Goal: Information Seeking & Learning: Learn about a topic

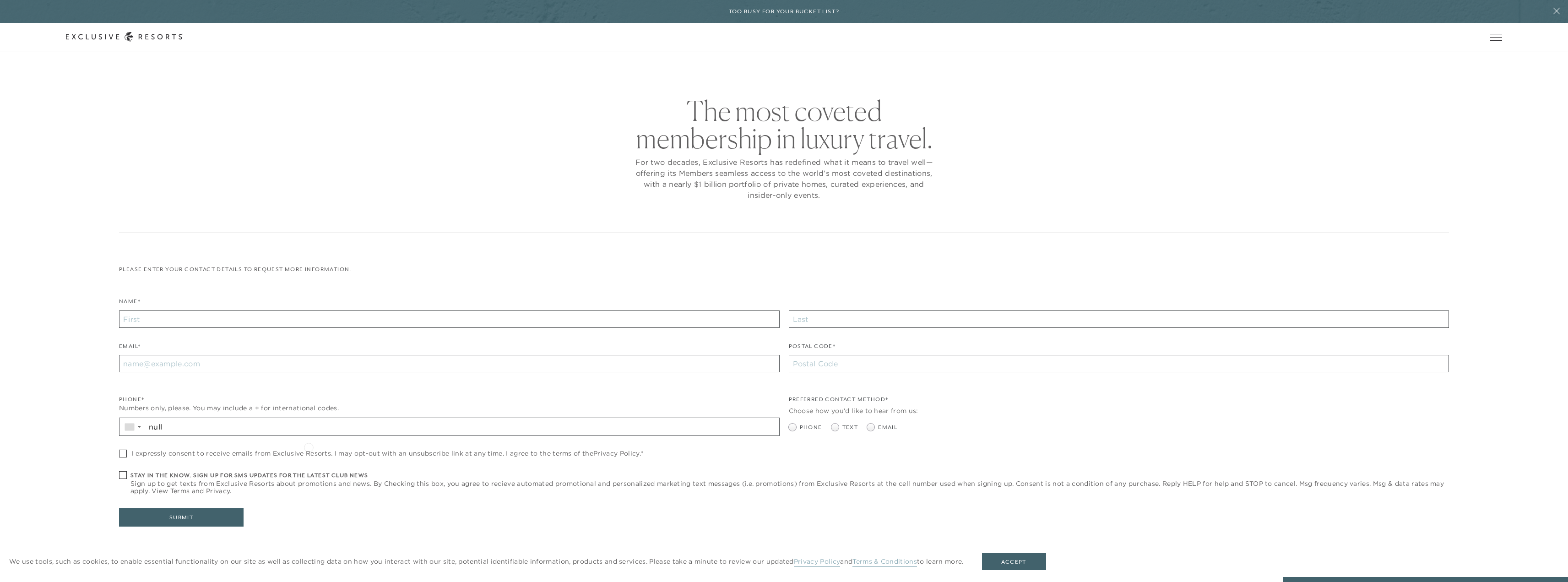
checkbox input "false"
click at [1559, 13] on icon at bounding box center [1557, 11] width 7 height 7
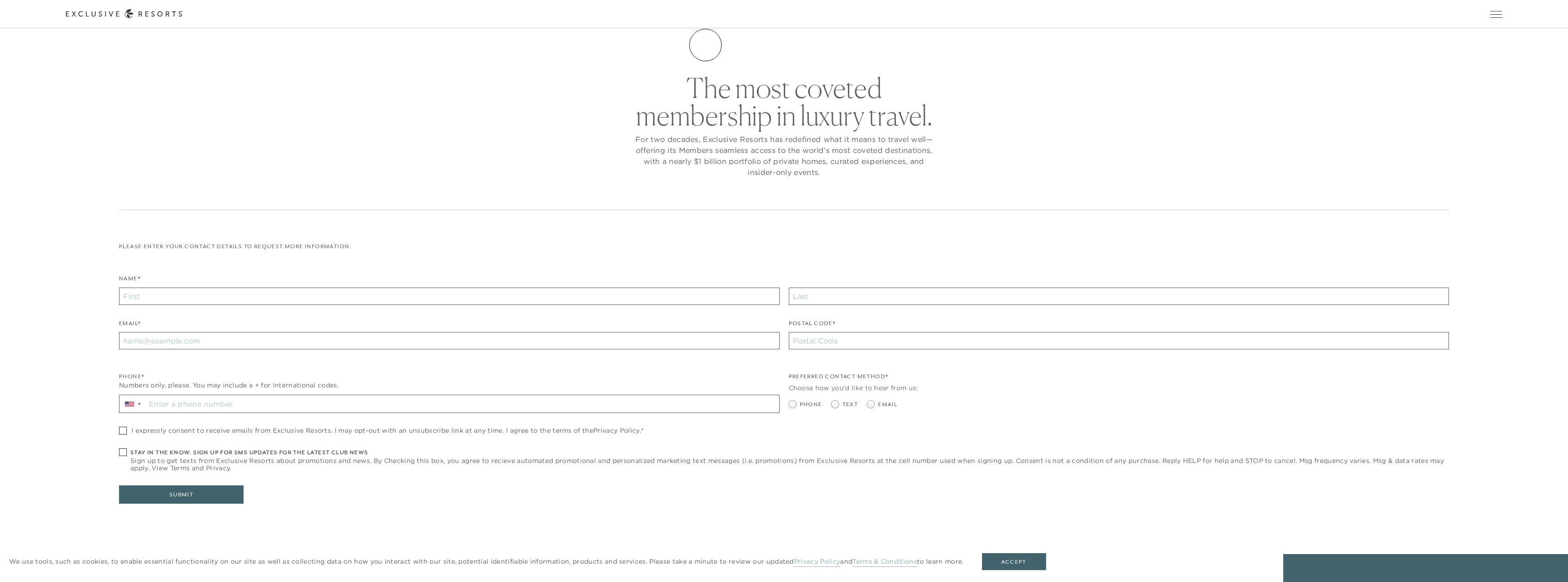
click at [0, 0] on link "The Collection" at bounding box center [0, 0] width 0 height 0
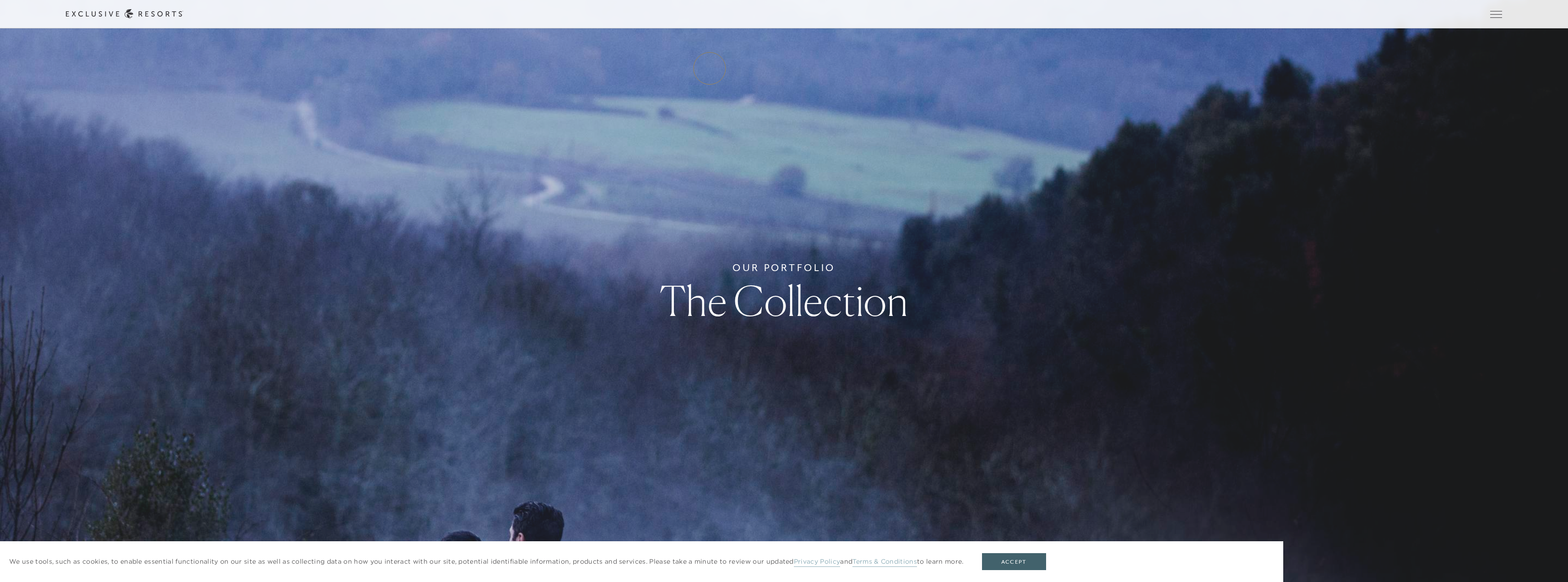
click at [0, 0] on link "Residence Collection" at bounding box center [0, 0] width 0 height 0
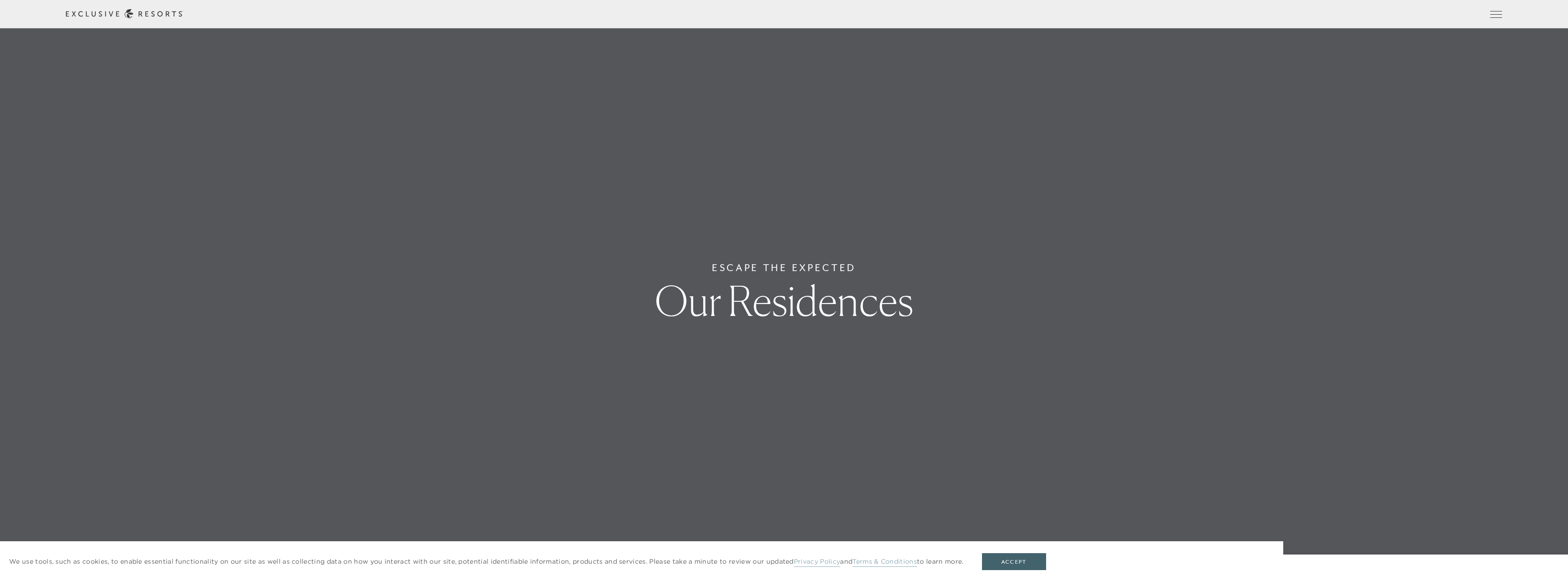
click at [0, 0] on link "Residence Collection" at bounding box center [0, 0] width 0 height 0
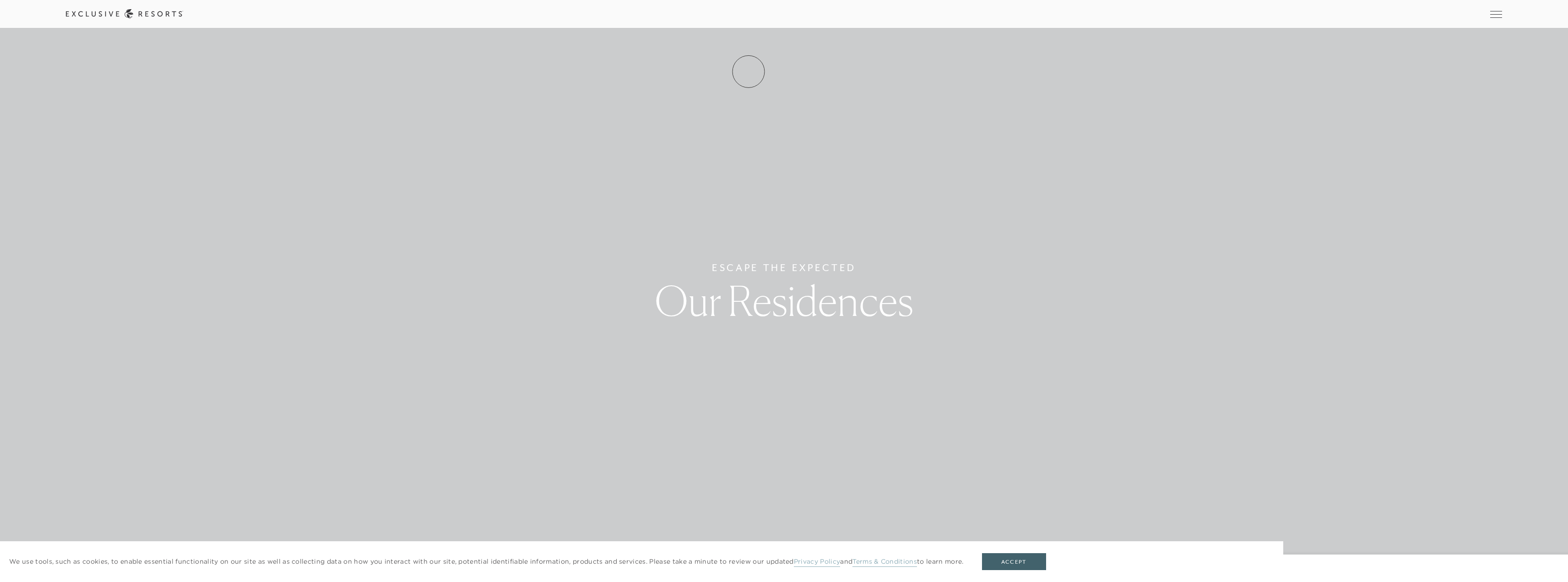
click at [0, 0] on link "Residence Collection" at bounding box center [0, 0] width 0 height 0
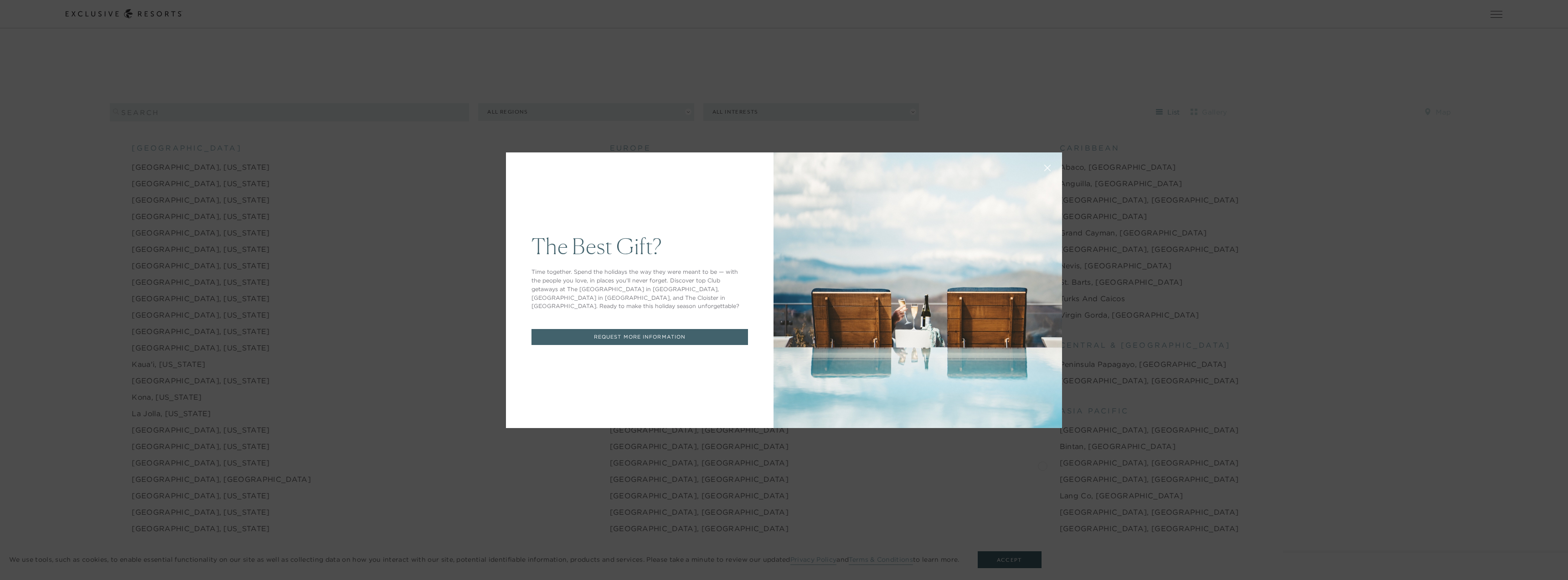
click at [1045, 171] on button at bounding box center [1047, 167] width 22 height 22
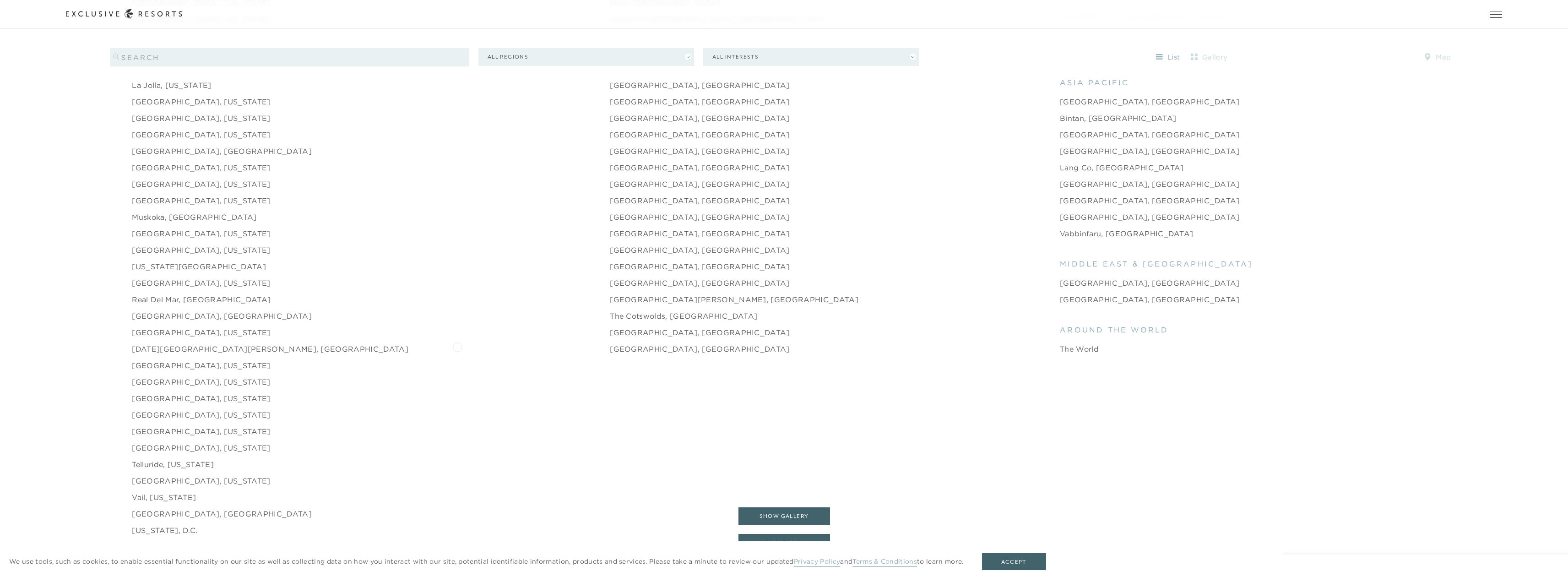
scroll to position [1327, 0]
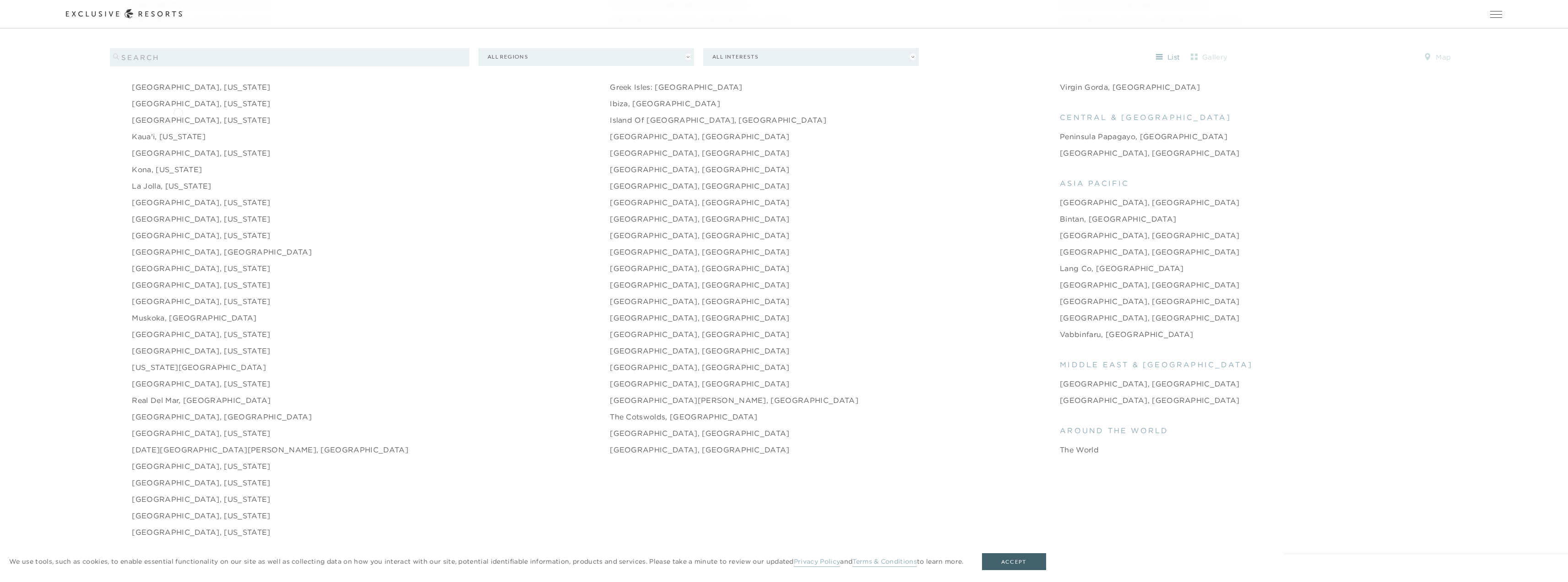
click at [178, 115] on link "[GEOGRAPHIC_DATA], [US_STATE]" at bounding box center [201, 120] width 138 height 11
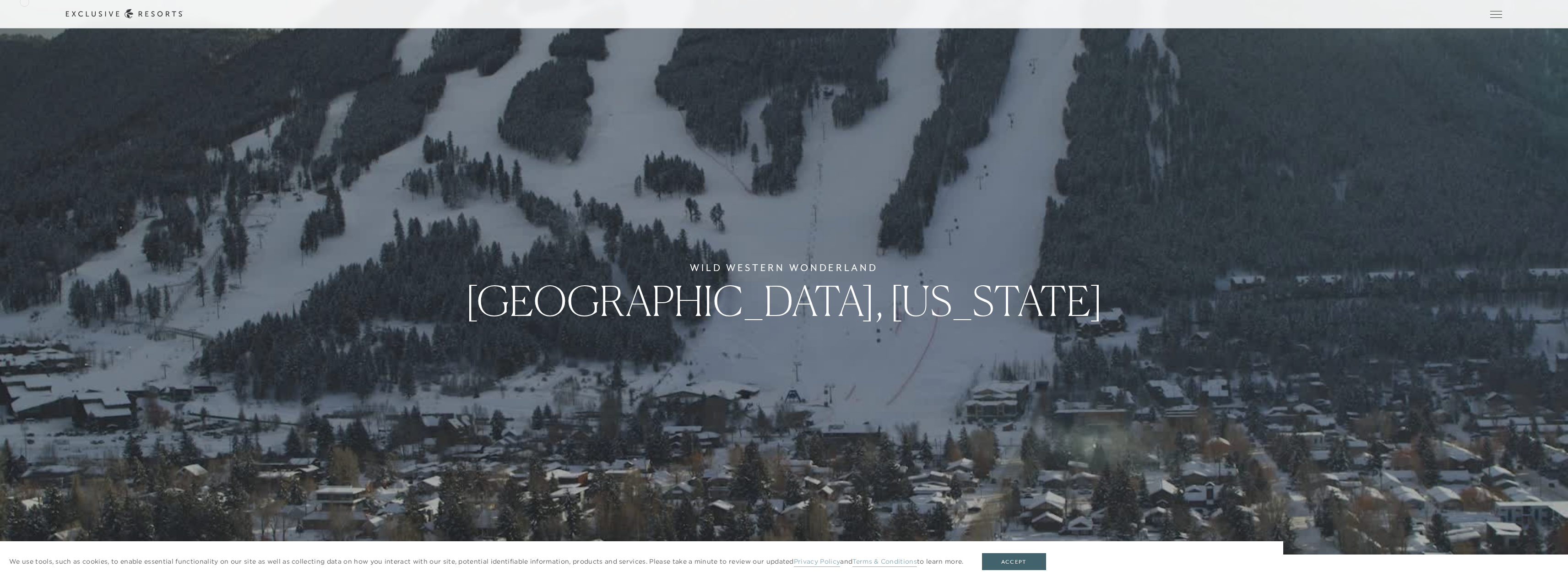
scroll to position [1327, 0]
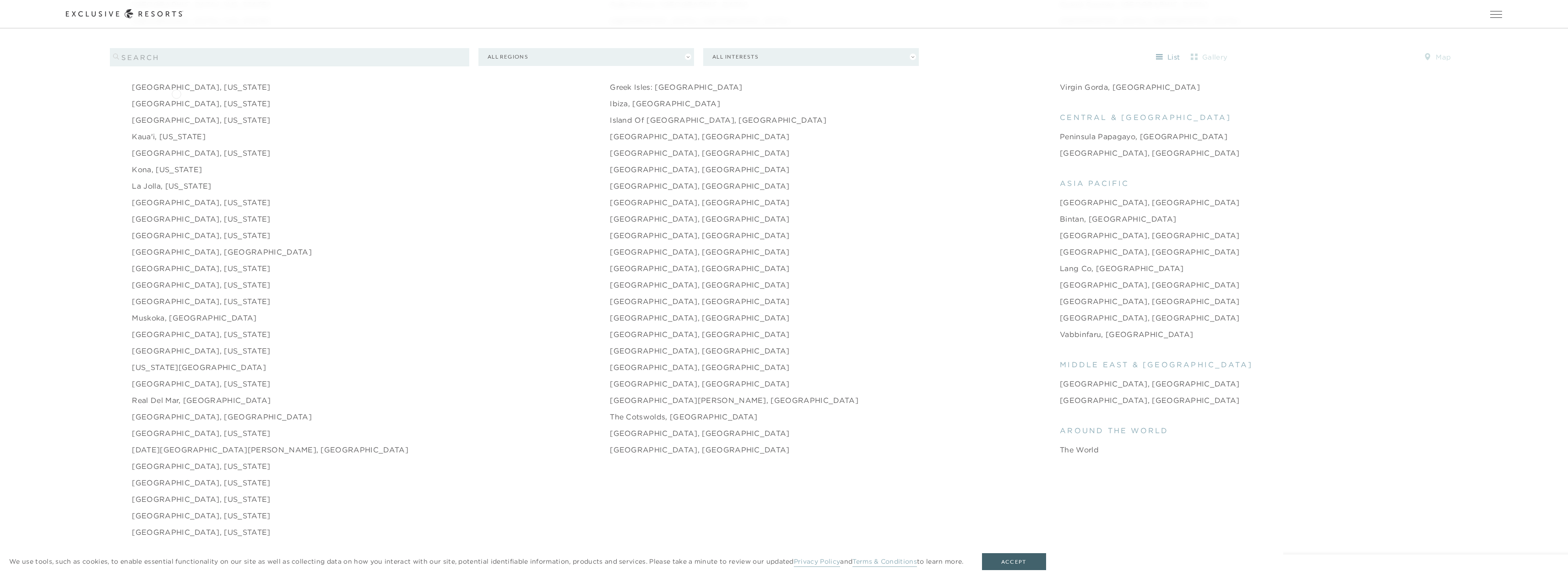
click at [176, 98] on link "[GEOGRAPHIC_DATA], [US_STATE]" at bounding box center [201, 103] width 138 height 11
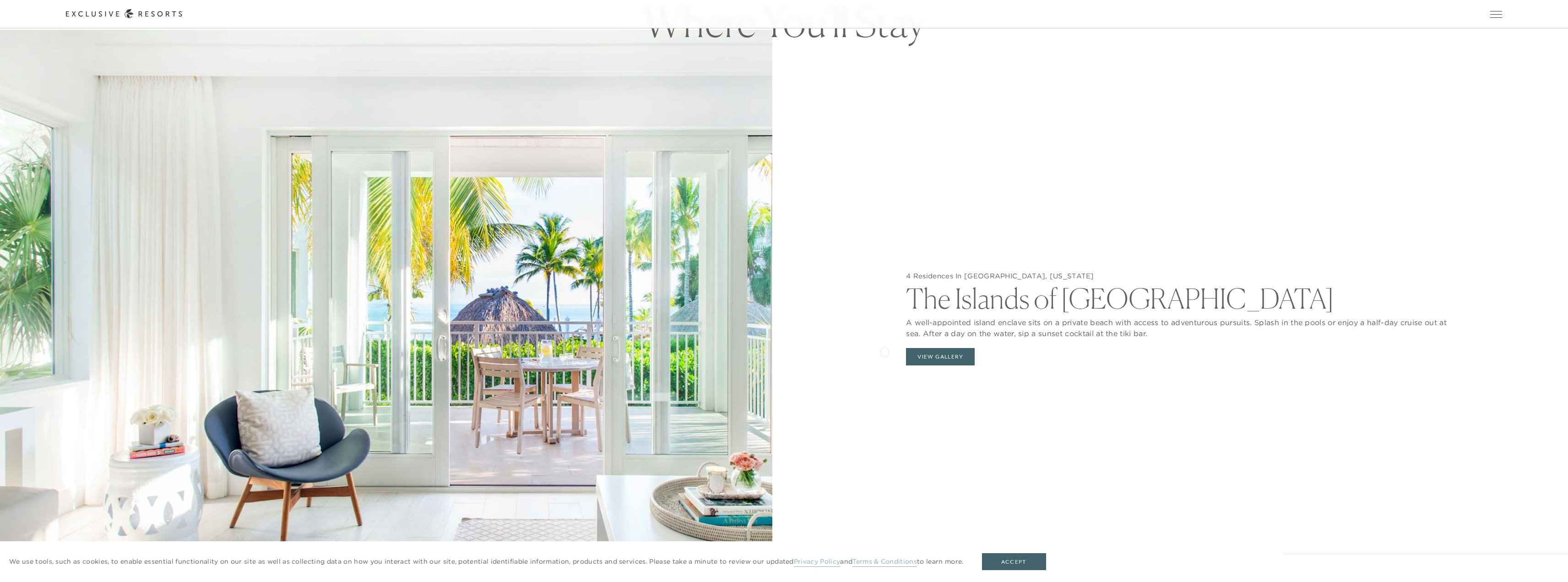
scroll to position [1373, 0]
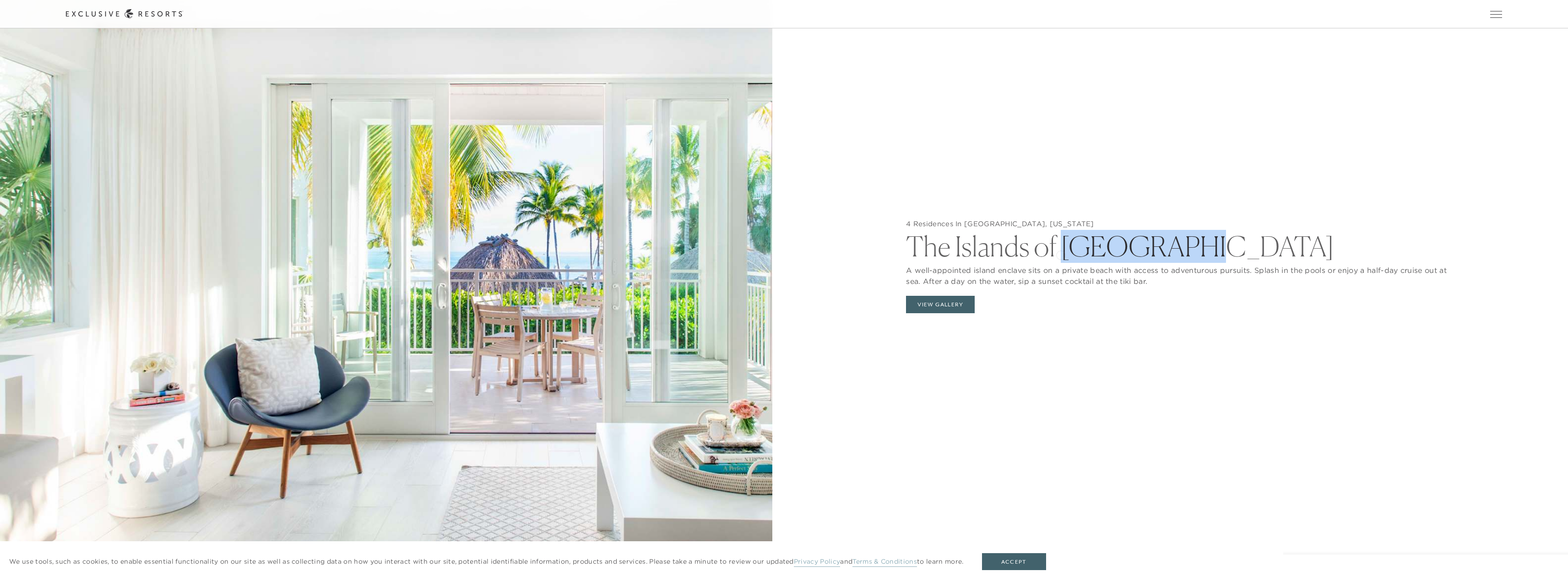
drag, startPoint x: 1198, startPoint y: 251, endPoint x: 1061, endPoint y: 254, distance: 137.0
click at [1061, 254] on h2 "The Islands of [GEOGRAPHIC_DATA]" at bounding box center [1181, 244] width 551 height 32
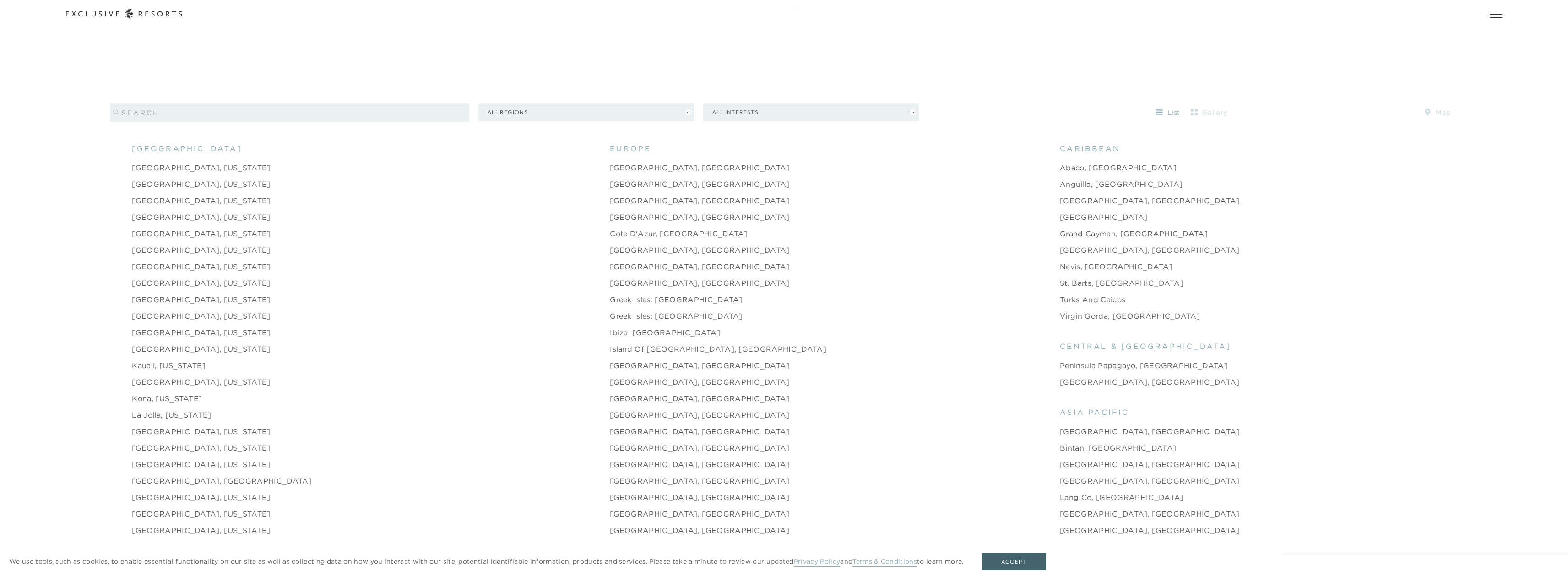
scroll to position [1144, 0]
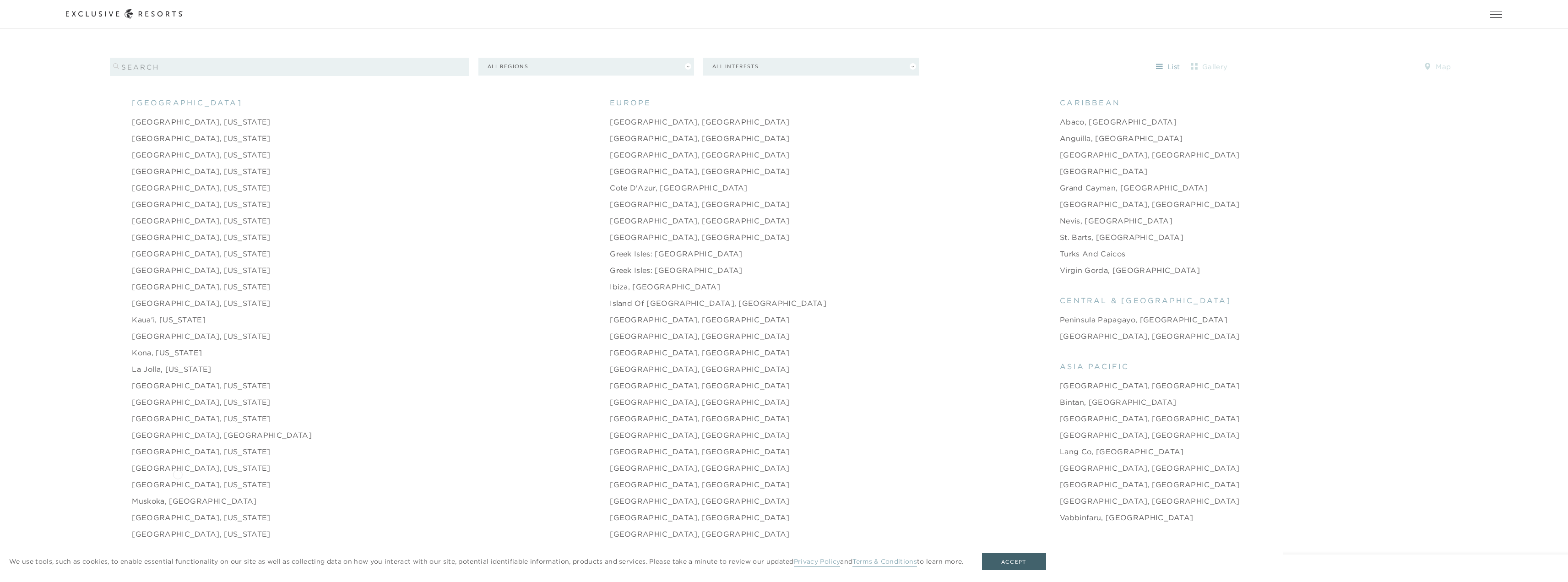
click at [178, 479] on link "[GEOGRAPHIC_DATA], [US_STATE]" at bounding box center [201, 484] width 138 height 11
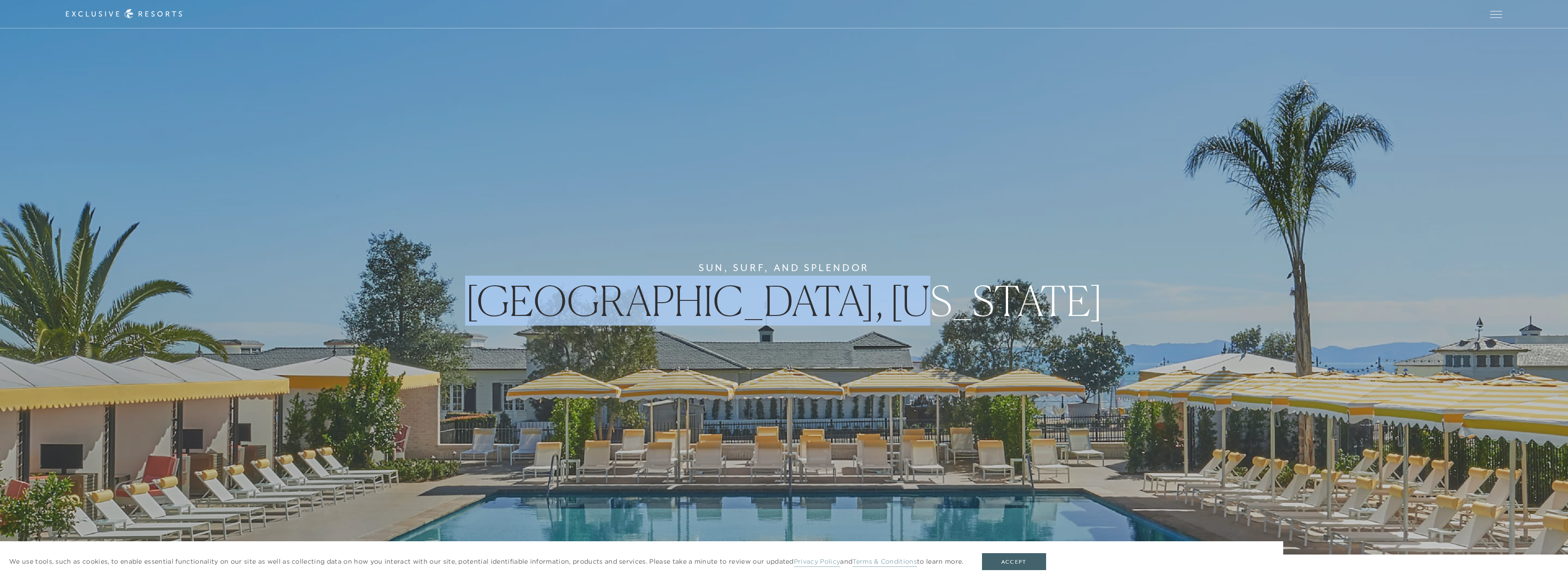
drag, startPoint x: 615, startPoint y: 304, endPoint x: 971, endPoint y: 304, distance: 356.0
click at [971, 304] on div "Sun, Surf, and Splendor Montecito, [US_STATE]" at bounding box center [784, 291] width 1568 height 582
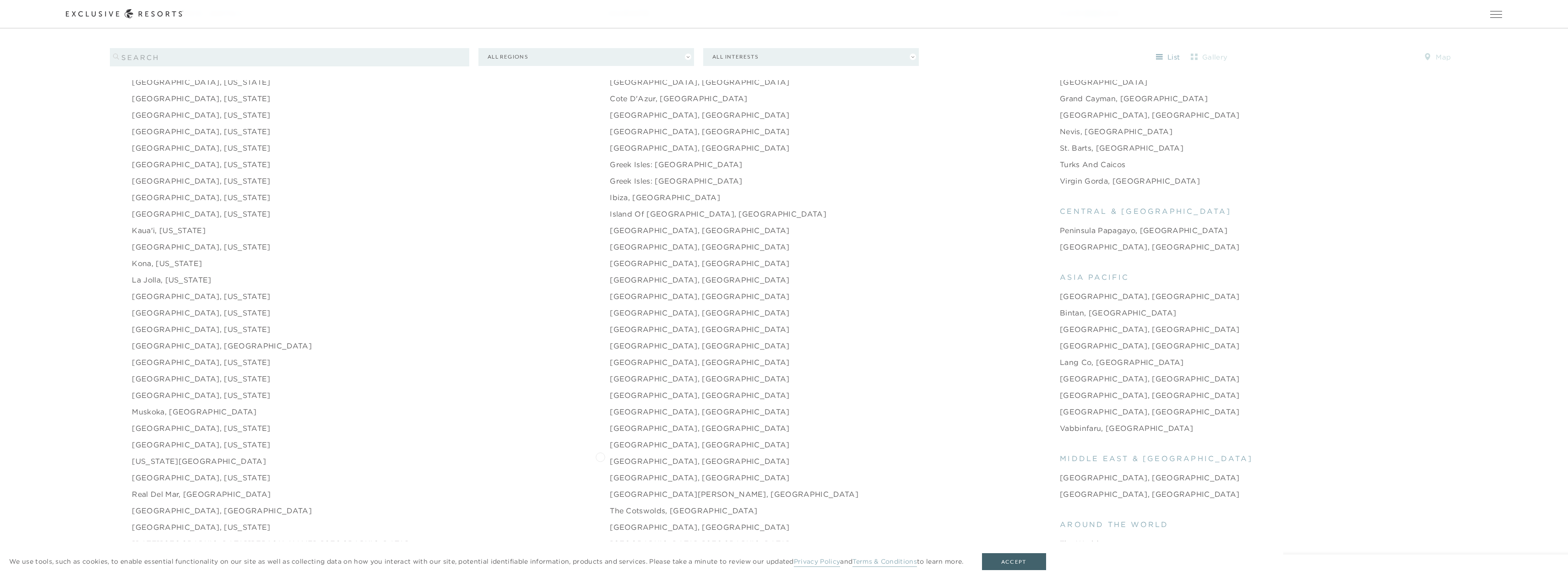
scroll to position [1236, 0]
click at [612, 519] on link "[GEOGRAPHIC_DATA], [GEOGRAPHIC_DATA]" at bounding box center [699, 524] width 180 height 11
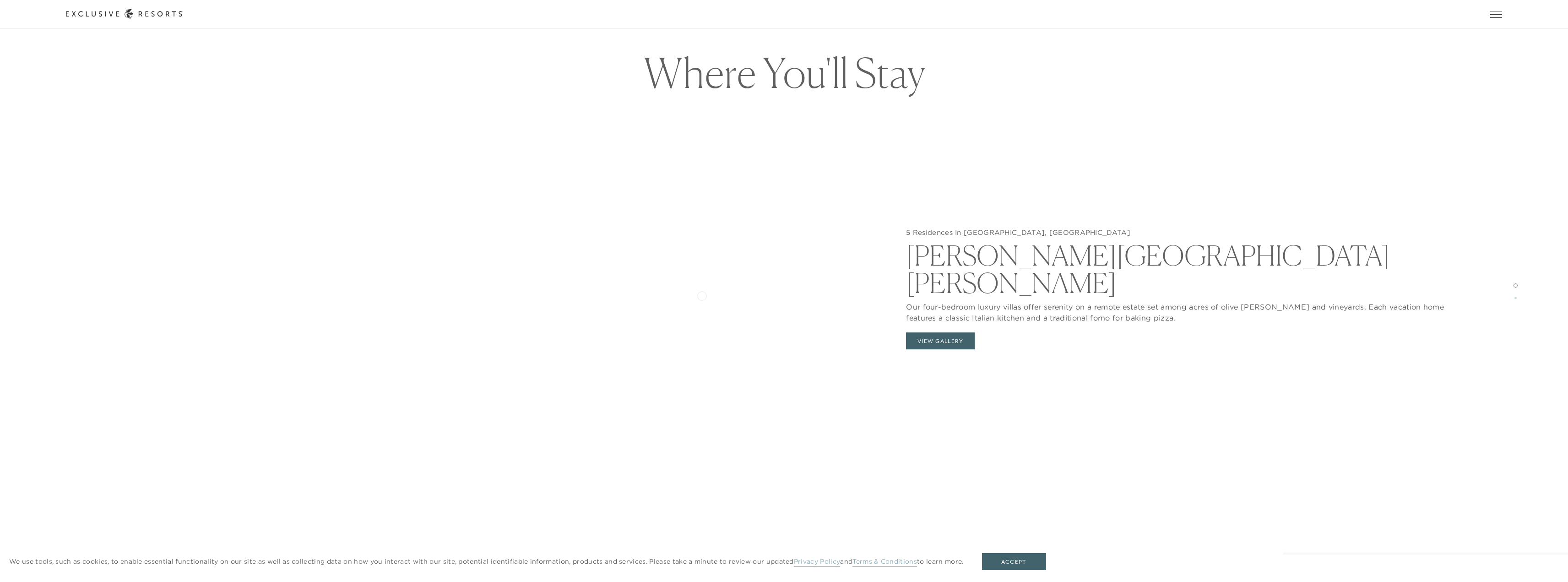
scroll to position [1465, 0]
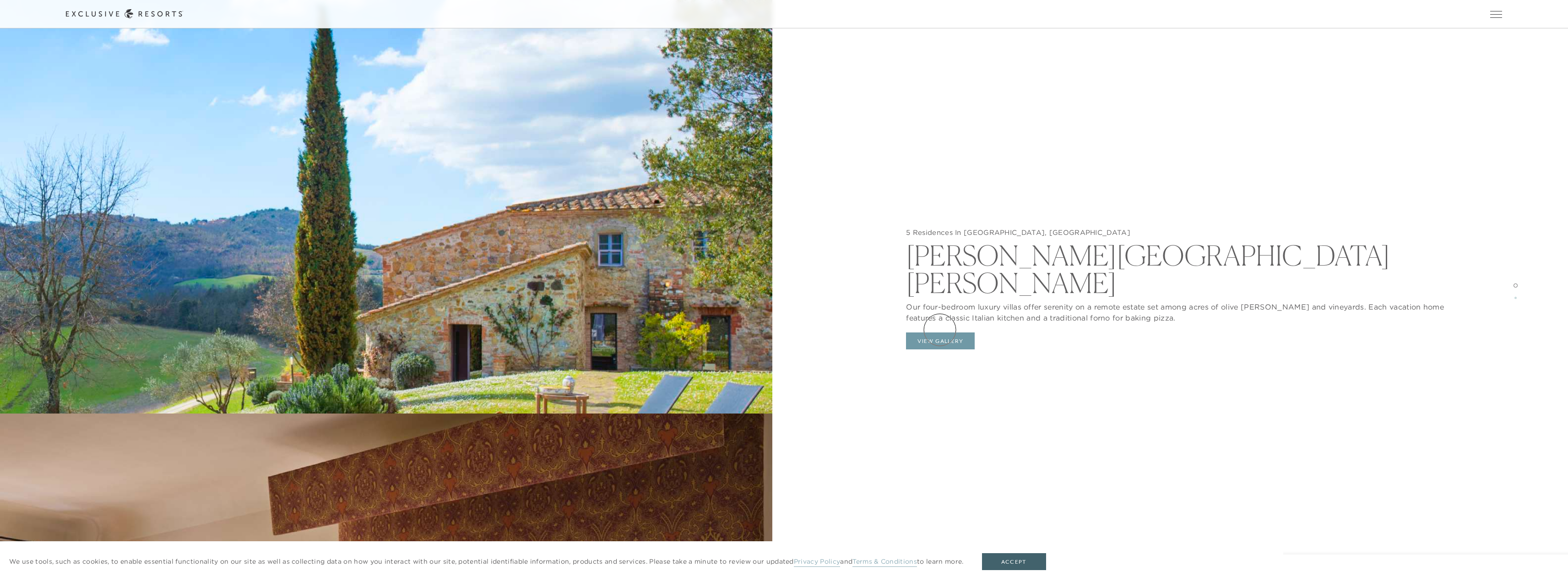
click at [940, 332] on button "View Gallery" at bounding box center [940, 341] width 68 height 17
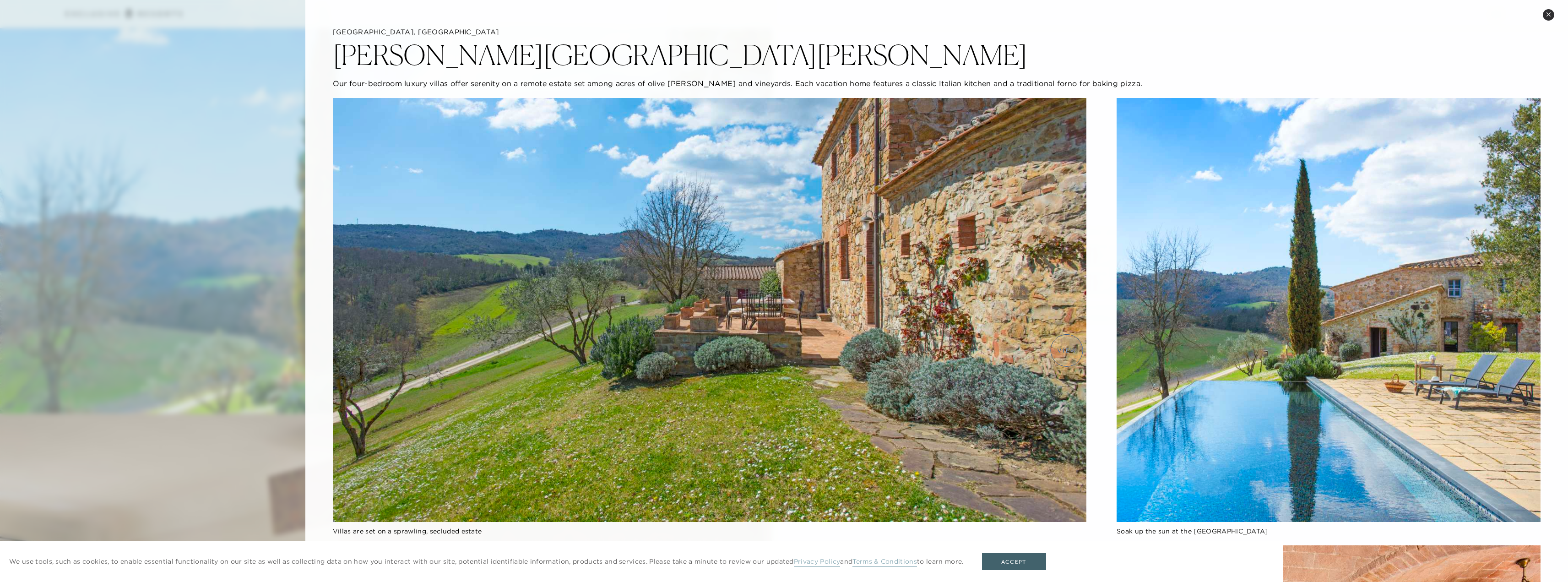
scroll to position [1648, 0]
drag, startPoint x: 1548, startPoint y: 13, endPoint x: 774, endPoint y: 340, distance: 840.2
click at [774, 340] on div "Close quickview [GEOGRAPHIC_DATA], [GEOGRAPHIC_DATA] [PERSON_NAME][GEOGRAPHIC_D…" at bounding box center [936, 291] width 1262 height 582
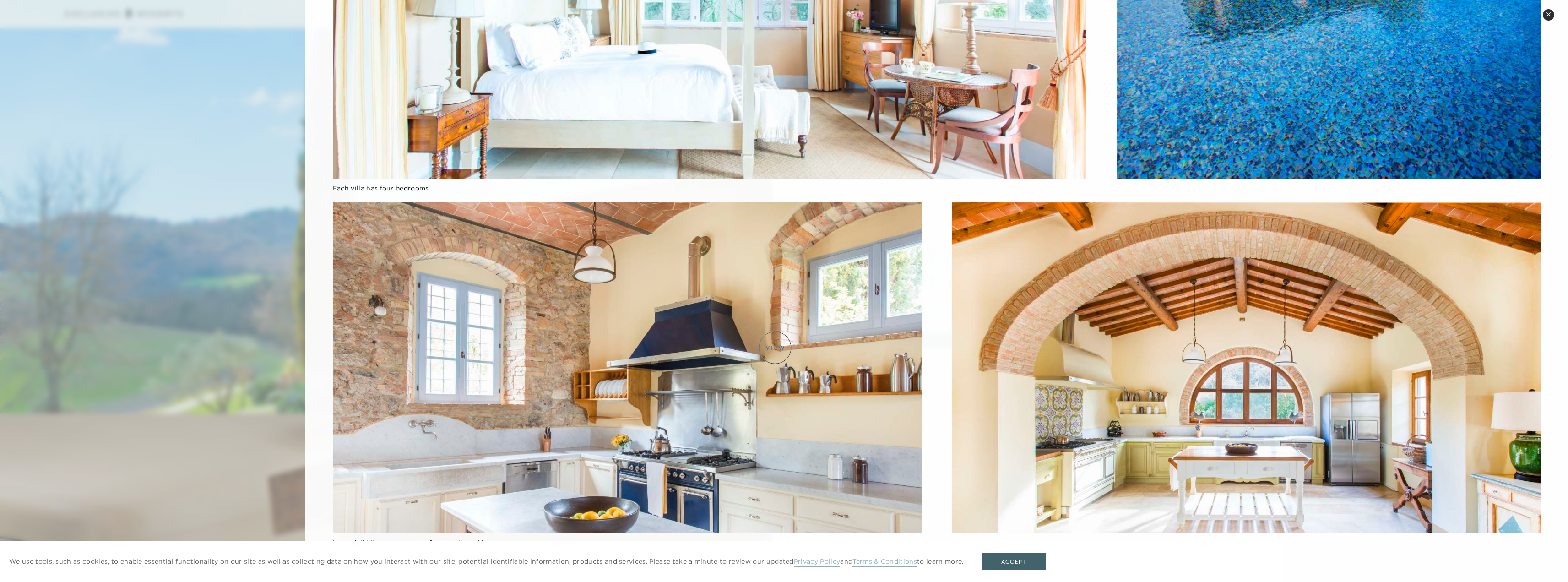
scroll to position [1876, 0]
click at [1550, 18] on button "Close quickview" at bounding box center [1548, 14] width 11 height 11
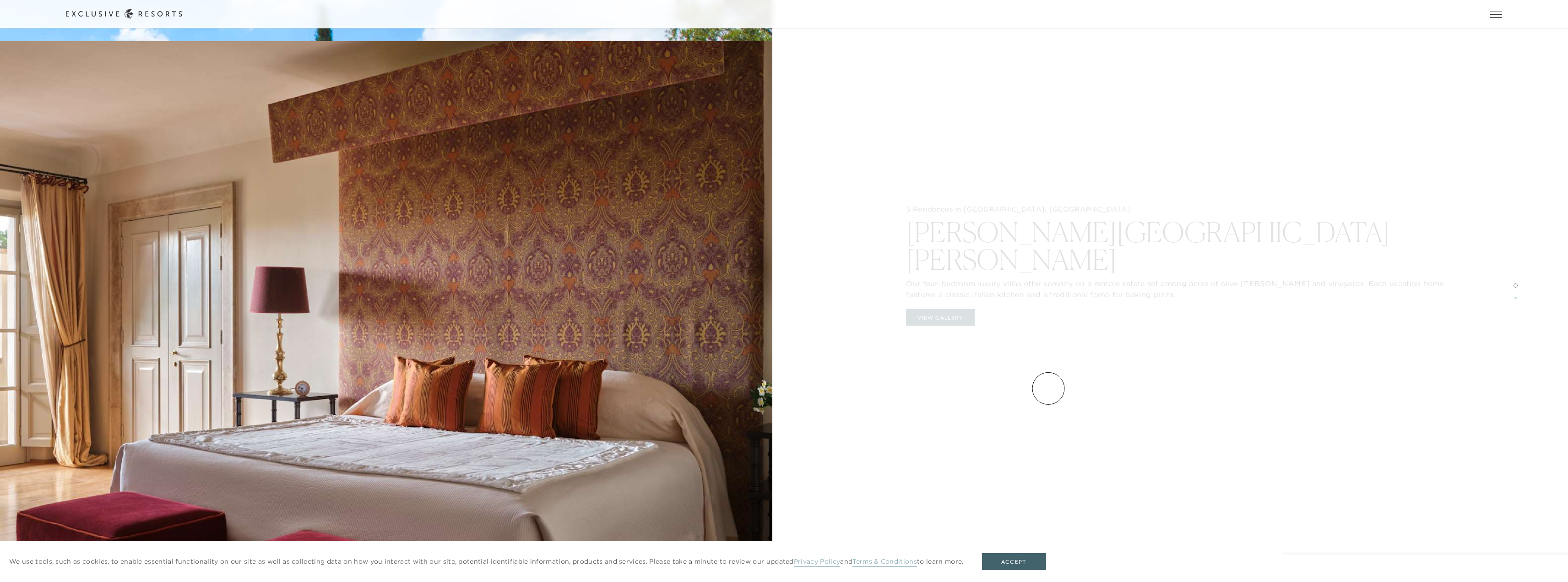
click at [1047, 392] on div "5 Residences In [GEOGRAPHIC_DATA], [GEOGRAPHIC_DATA] [PERSON_NAME][GEOGRAPHIC_D…" at bounding box center [1181, 291] width 772 height 582
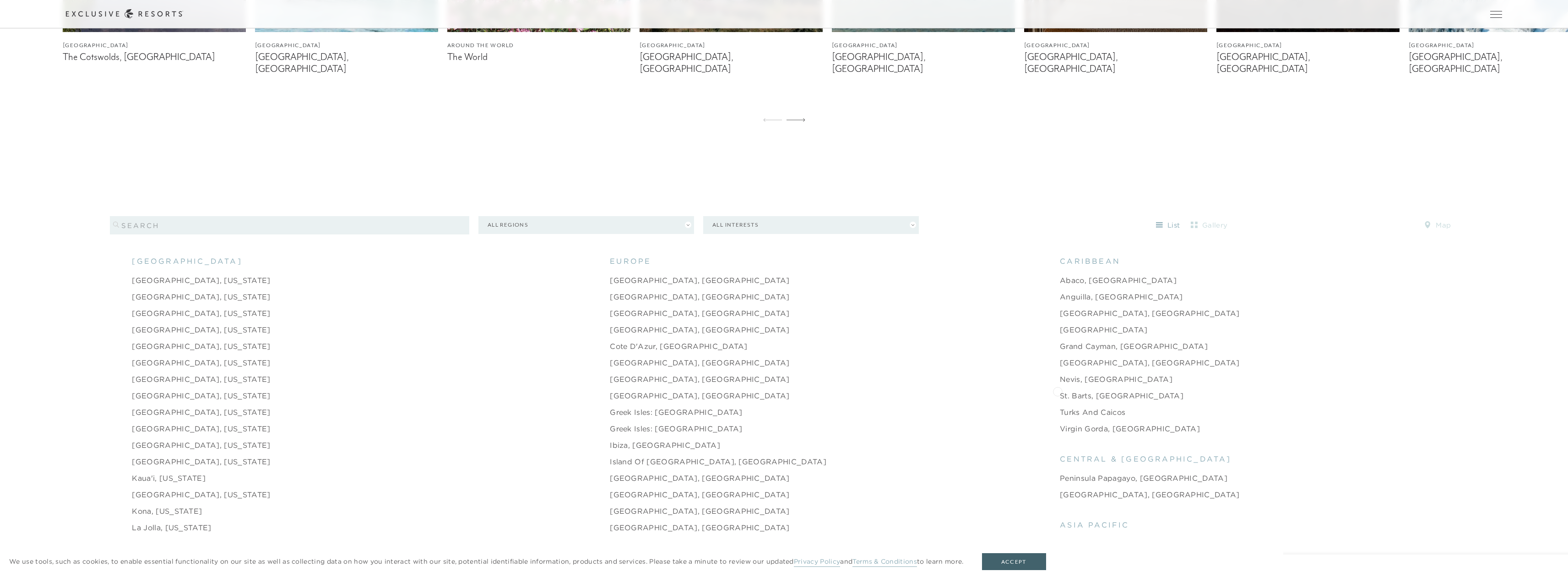
scroll to position [961, 0]
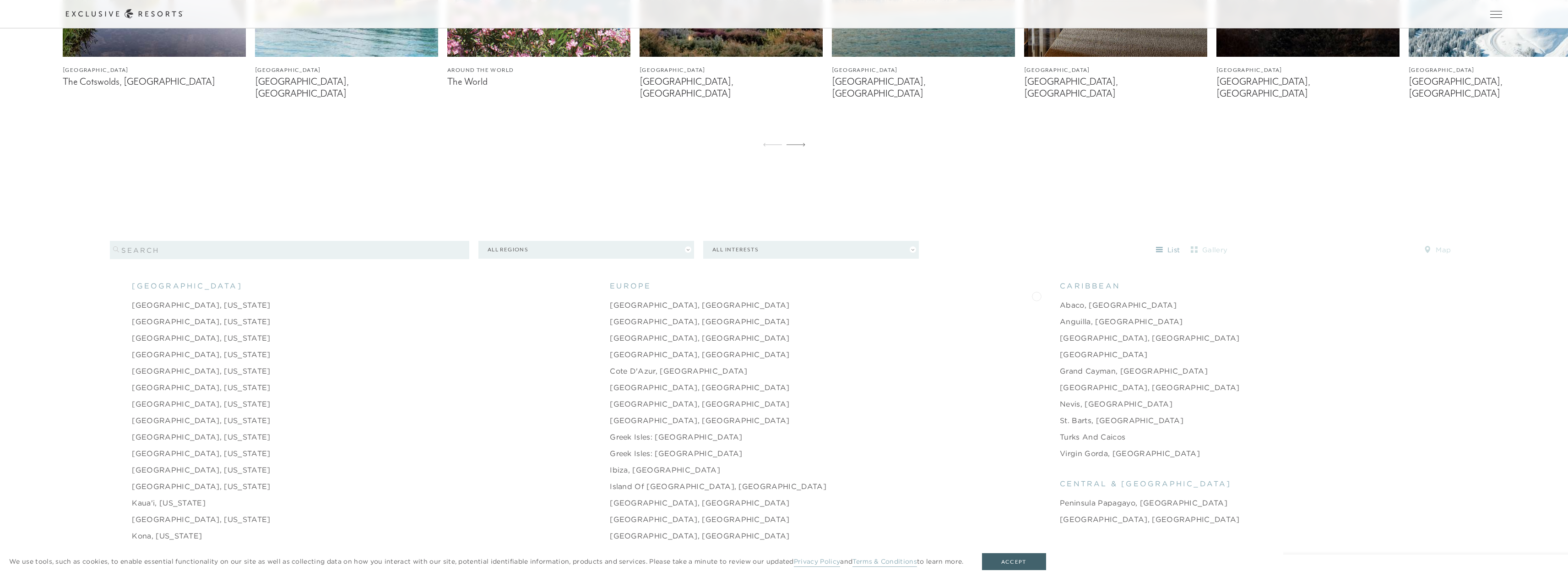
click at [1060, 300] on link "Abaco, [GEOGRAPHIC_DATA]" at bounding box center [1118, 305] width 117 height 11
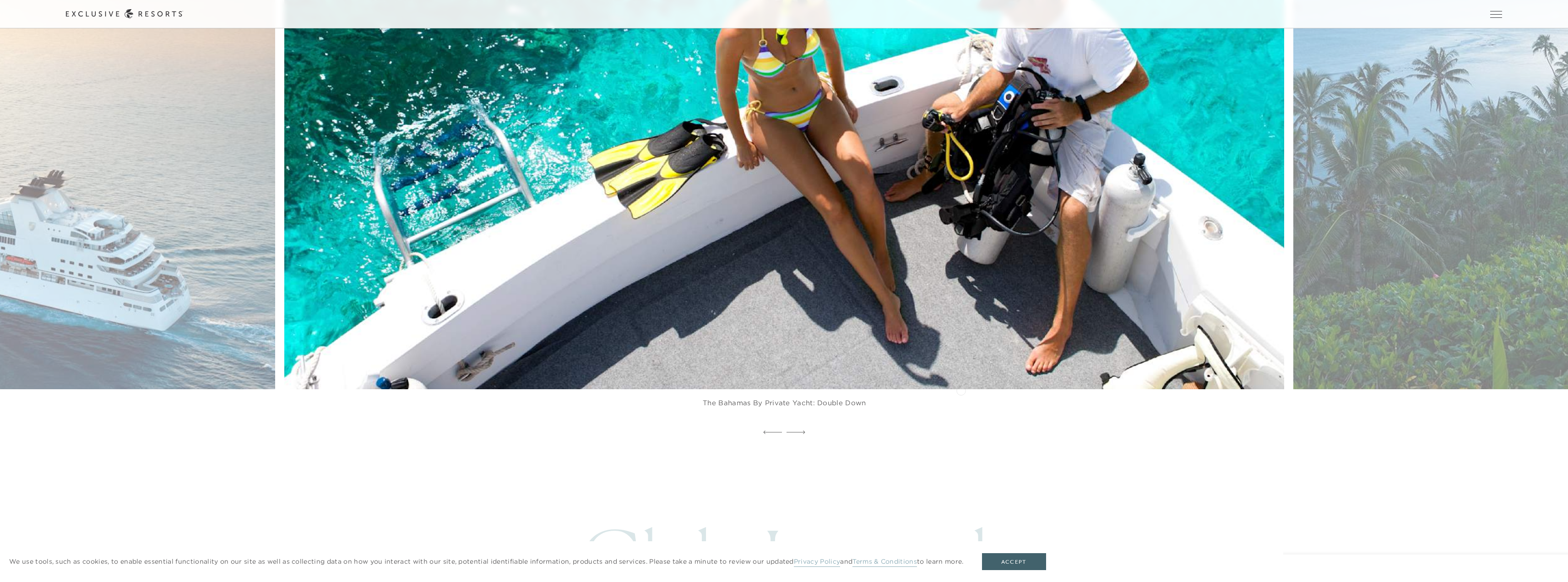
scroll to position [3204, 0]
